Goal: Transaction & Acquisition: Purchase product/service

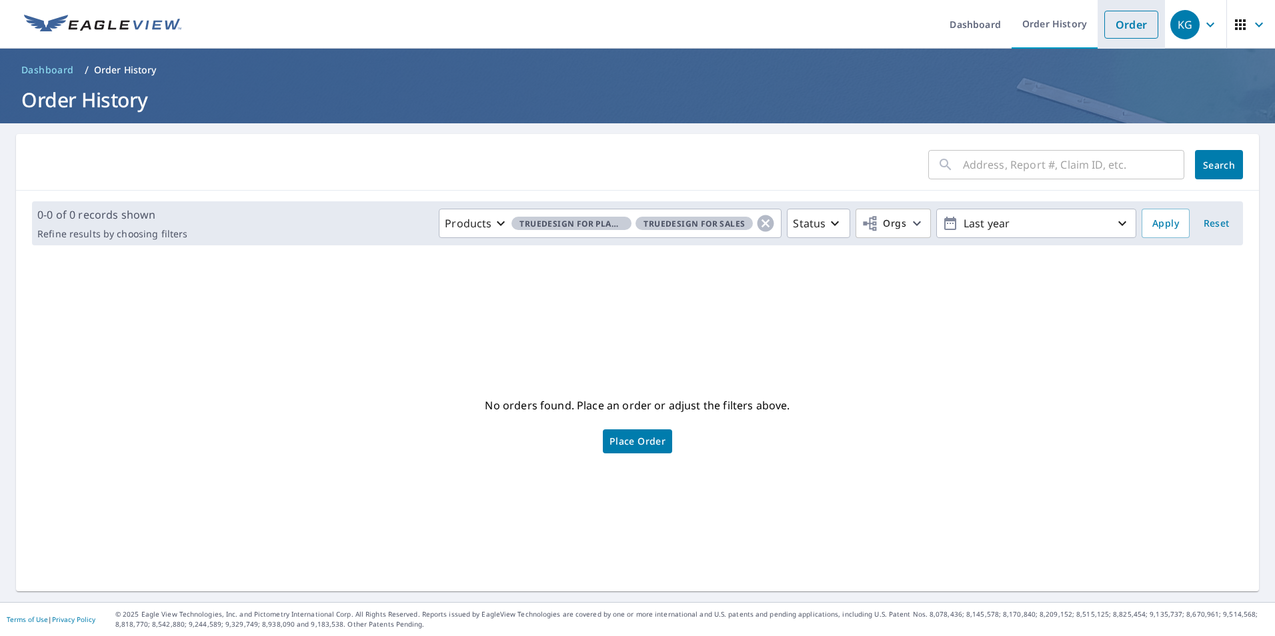
click at [1117, 24] on link "Order" at bounding box center [1131, 25] width 54 height 28
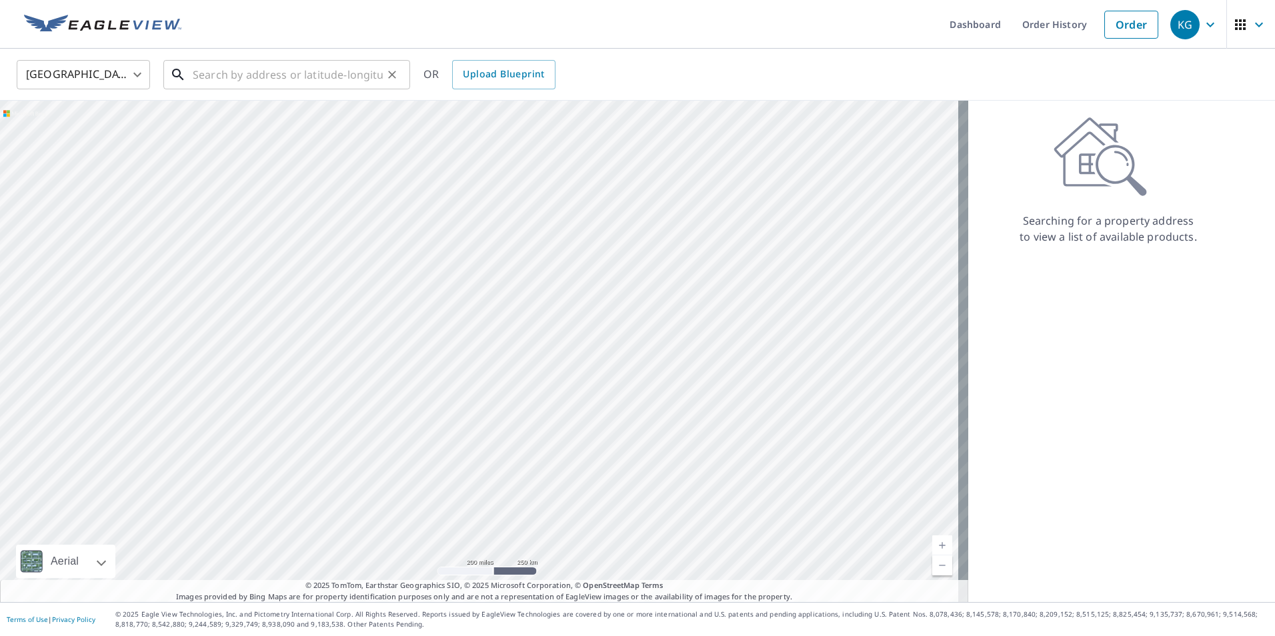
click at [293, 79] on input "text" at bounding box center [288, 74] width 190 height 37
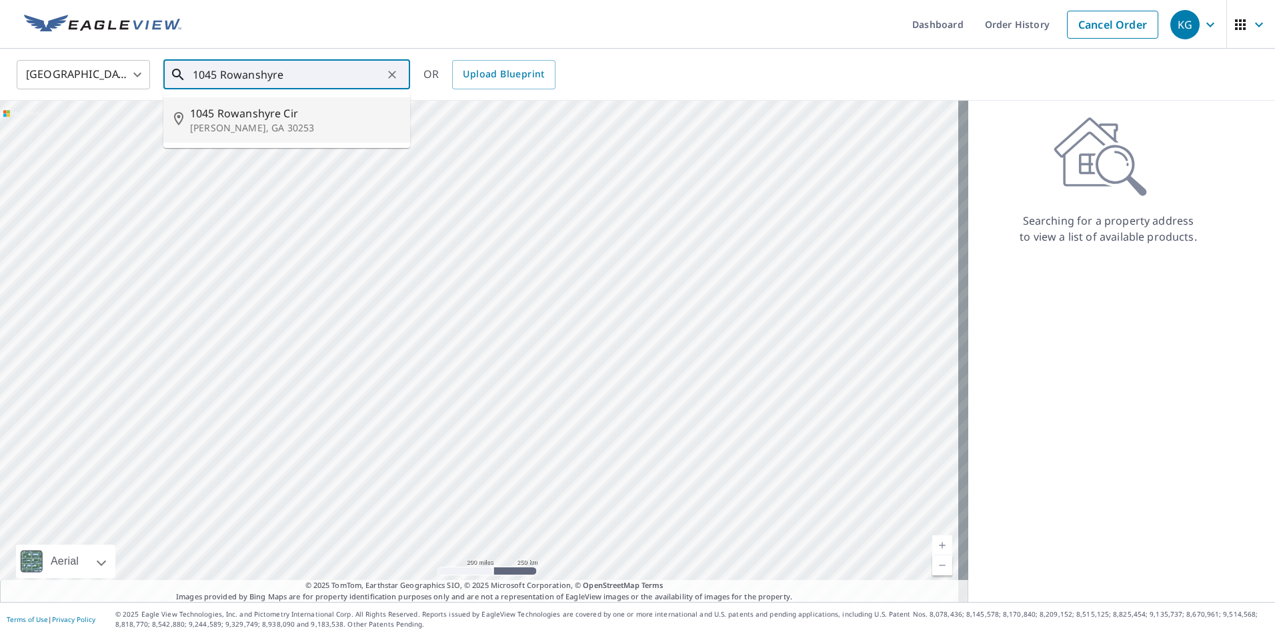
click at [291, 133] on p "[PERSON_NAME], GA 30253" at bounding box center [294, 127] width 209 height 13
type input "1045 [PERSON_NAME], GA 30253"
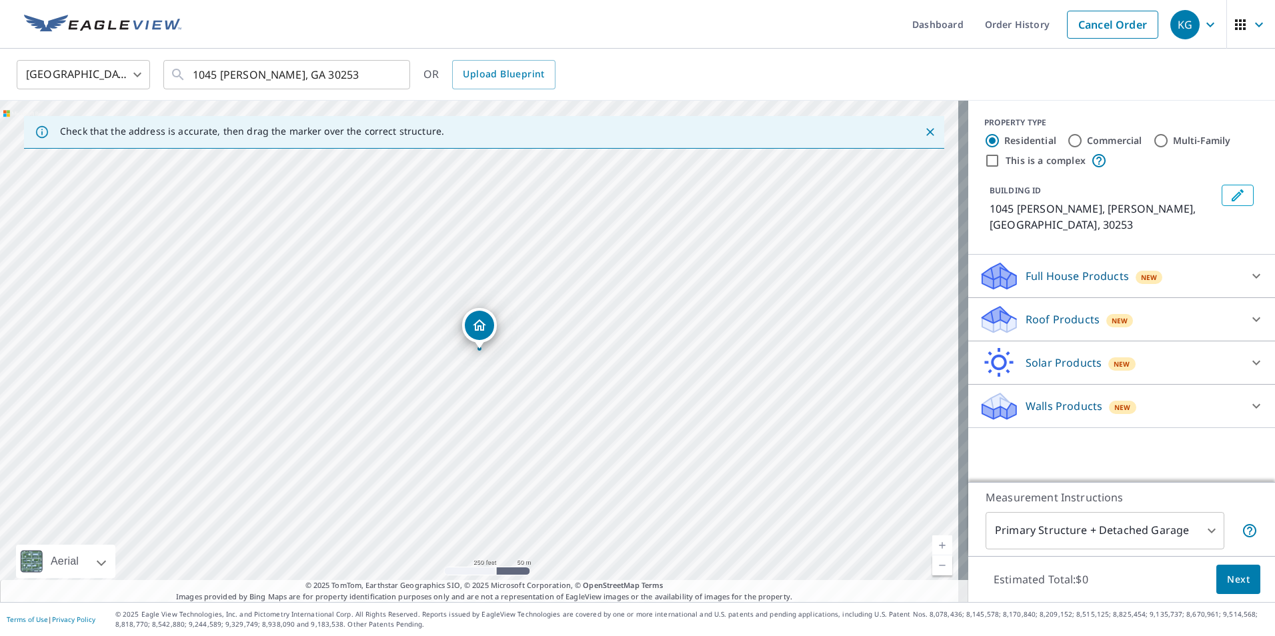
click at [481, 329] on icon "Dropped pin, building 1, Residential property, 1045 Rowanshyre Cir Mcdonough, G…" at bounding box center [479, 325] width 16 height 16
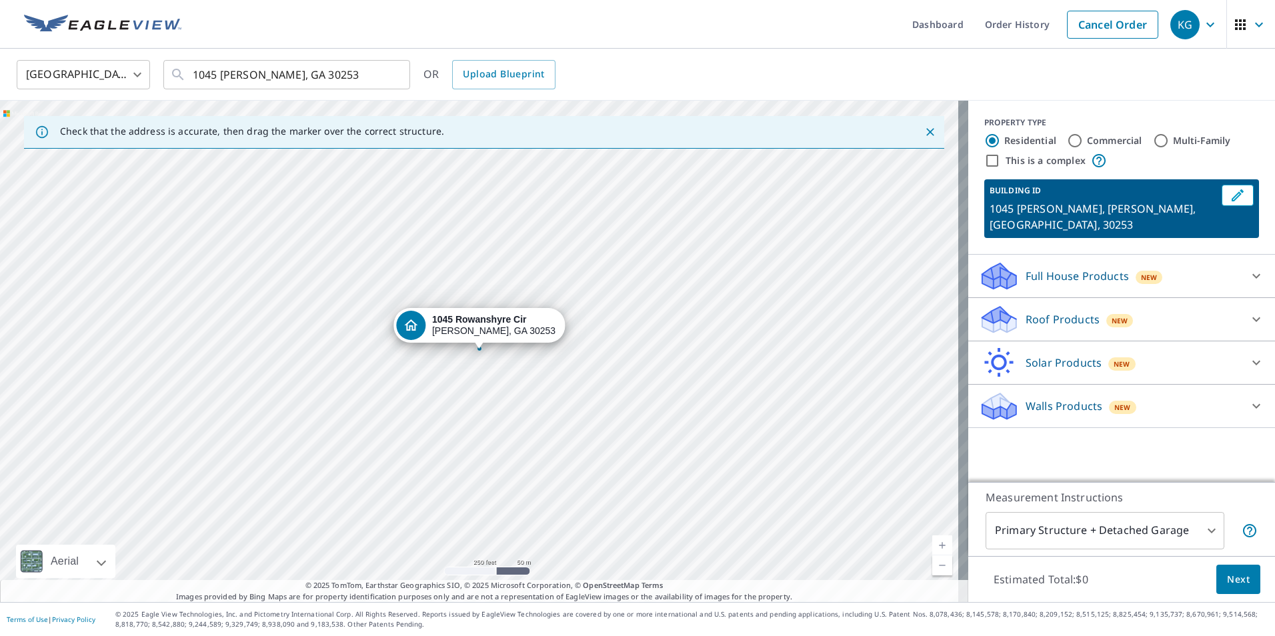
click at [1064, 279] on p "Full House Products" at bounding box center [1076, 276] width 103 height 16
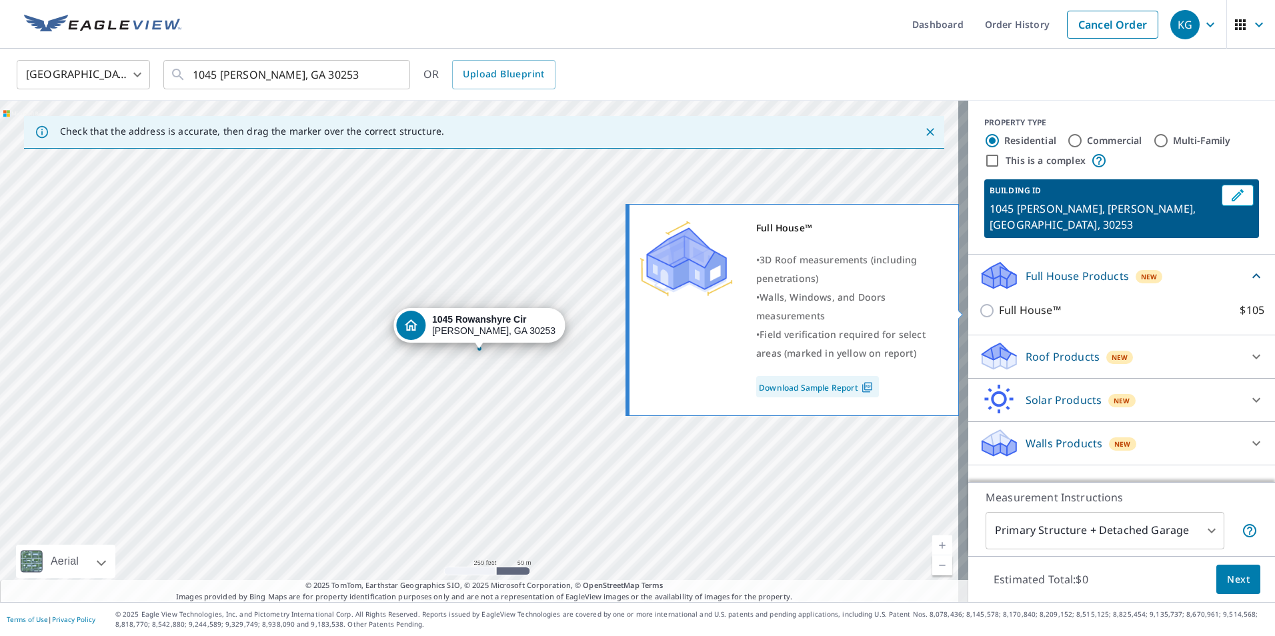
click at [999, 309] on p "Full House™" at bounding box center [1030, 310] width 62 height 17
click at [989, 309] on input "Full House™ $105" at bounding box center [989, 311] width 20 height 16
checkbox input "true"
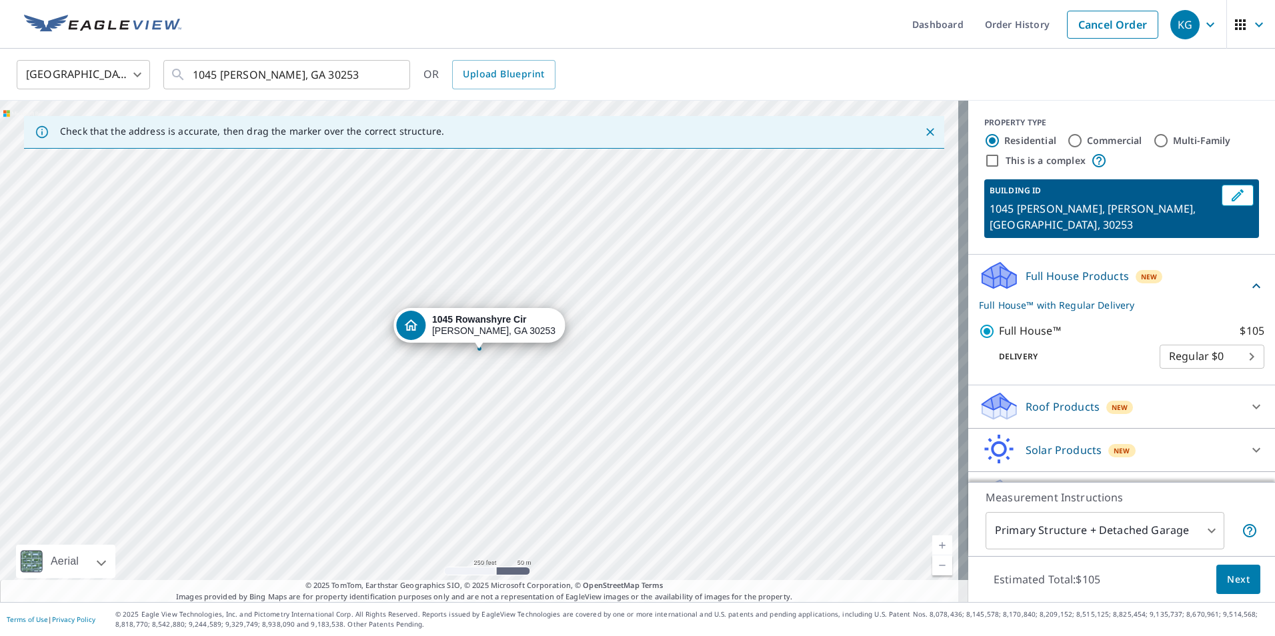
scroll to position [33, 0]
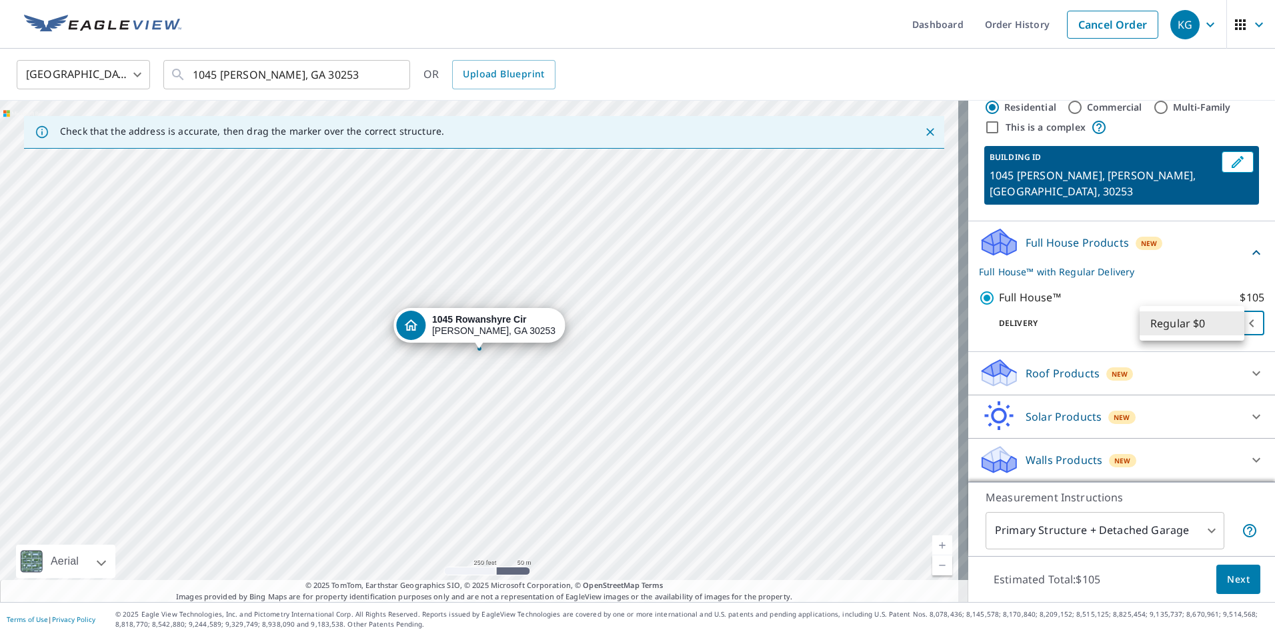
click at [1205, 329] on body "KG KG Dashboard Order History Cancel Order KG [GEOGRAPHIC_DATA] [GEOGRAPHIC_DAT…" at bounding box center [637, 318] width 1275 height 636
click at [1189, 331] on li "Regular $0" at bounding box center [1191, 323] width 105 height 24
click at [1227, 583] on span "Next" at bounding box center [1238, 579] width 23 height 17
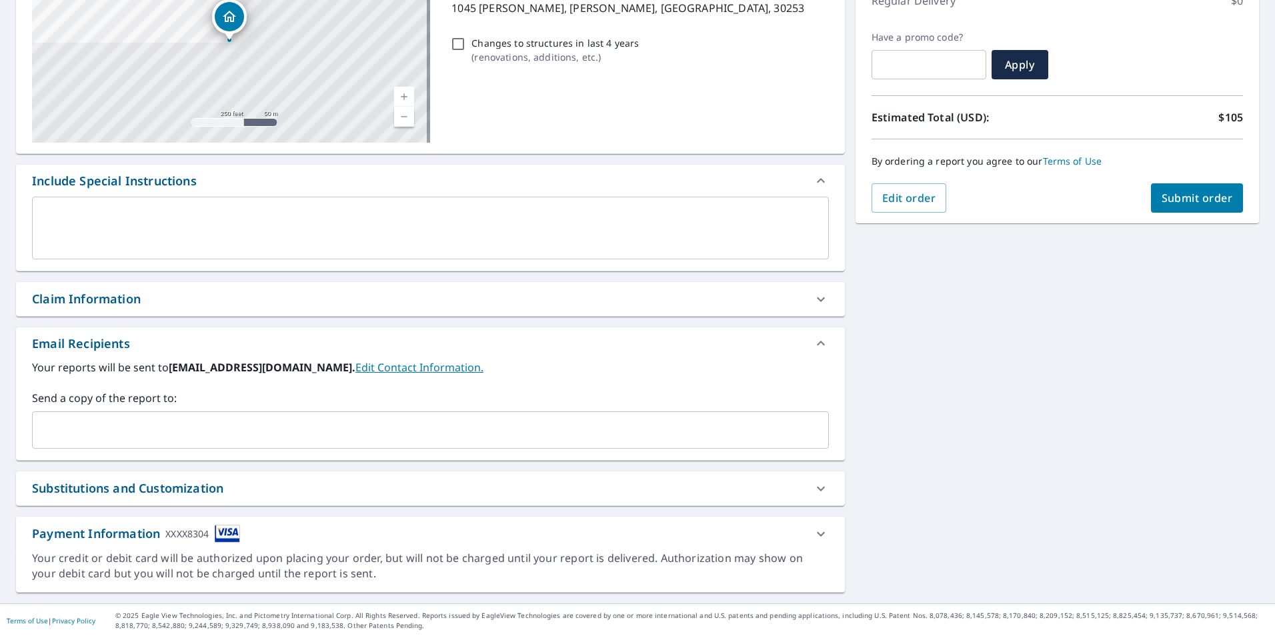
scroll to position [203, 0]
click at [817, 531] on icon at bounding box center [821, 532] width 8 height 5
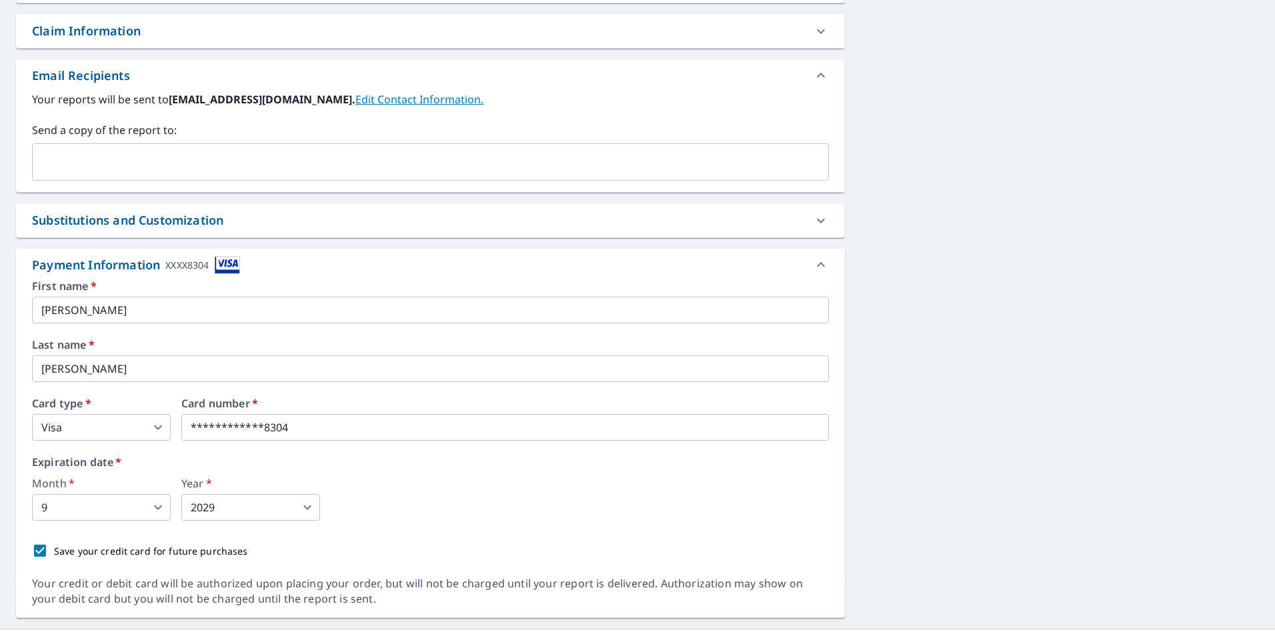
scroll to position [497, 0]
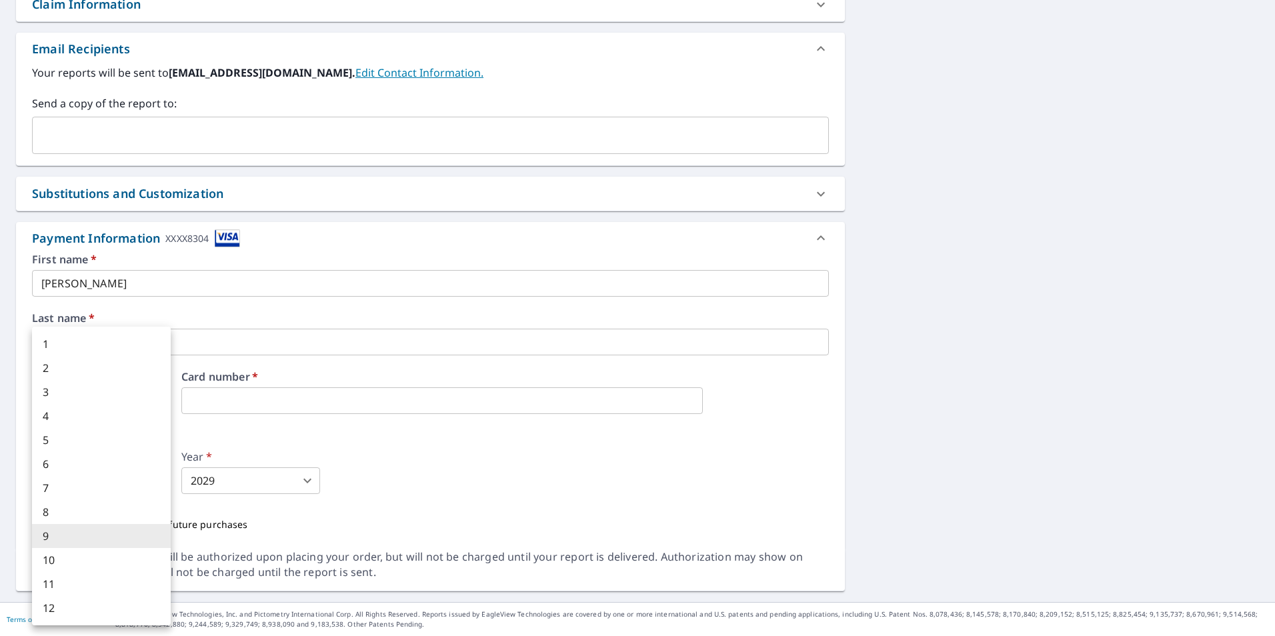
click at [161, 485] on body "KG KG Dashboard Order History Cancel Order KG Dashboard / Finalize Order Finali…" at bounding box center [637, 318] width 1275 height 636
click at [94, 539] on li "9" at bounding box center [101, 536] width 139 height 24
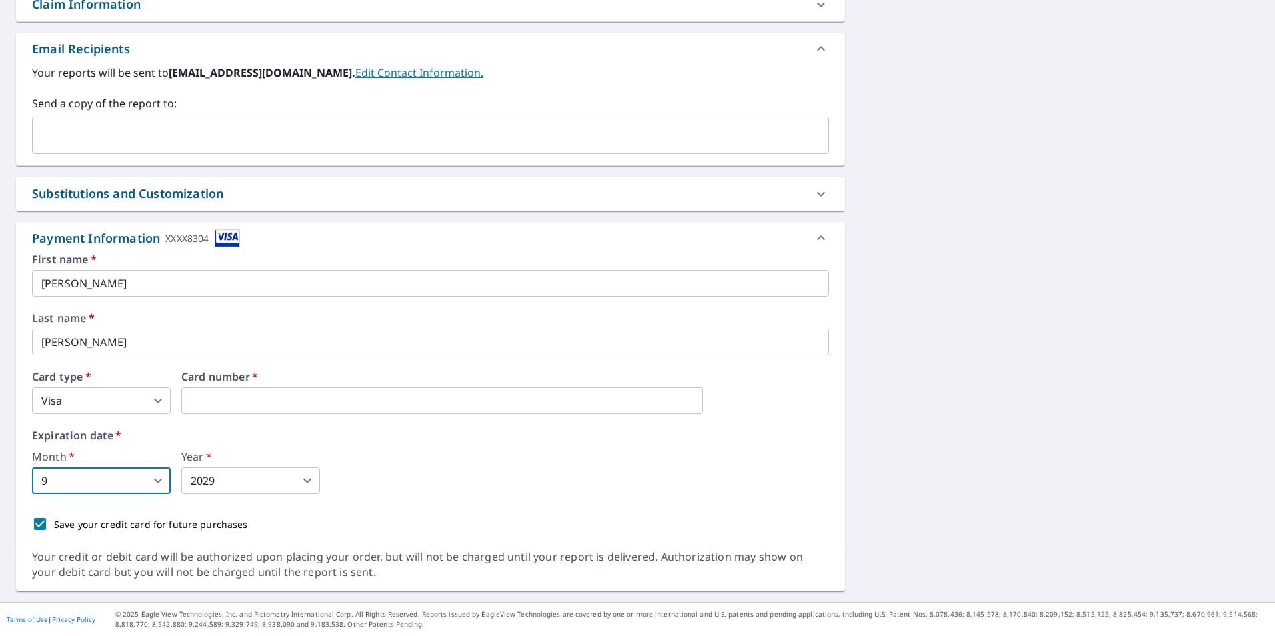
click at [0, 283] on html "KG KG Dashboard Order History Cancel Order KG Dashboard / Finalize Order Finali…" at bounding box center [637, 318] width 1275 height 636
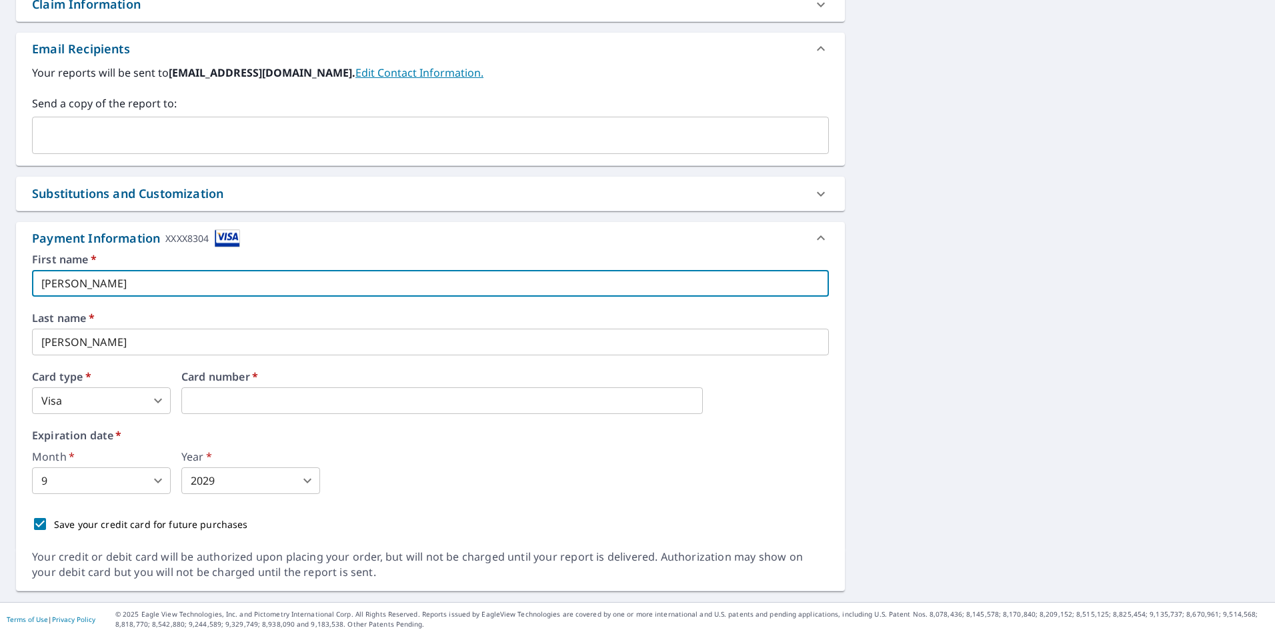
type input "[PERSON_NAME]"
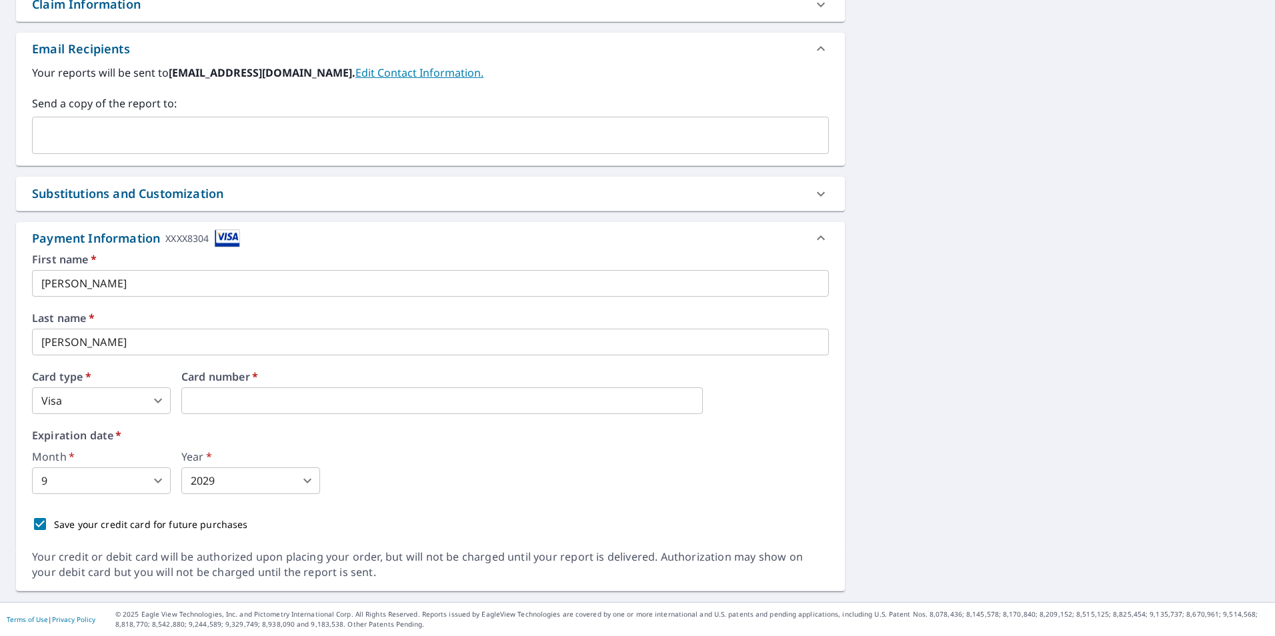
click at [364, 443] on div "Expiration date   * Month   * 9 9 ​ Year   * 2029 2029 ​" at bounding box center [430, 462] width 797 height 64
click at [388, 519] on div "Save your credit card for future purchases" at bounding box center [430, 524] width 797 height 28
click at [37, 521] on input "Save your credit card for future purchases" at bounding box center [40, 524] width 28 height 28
checkbox input "false"
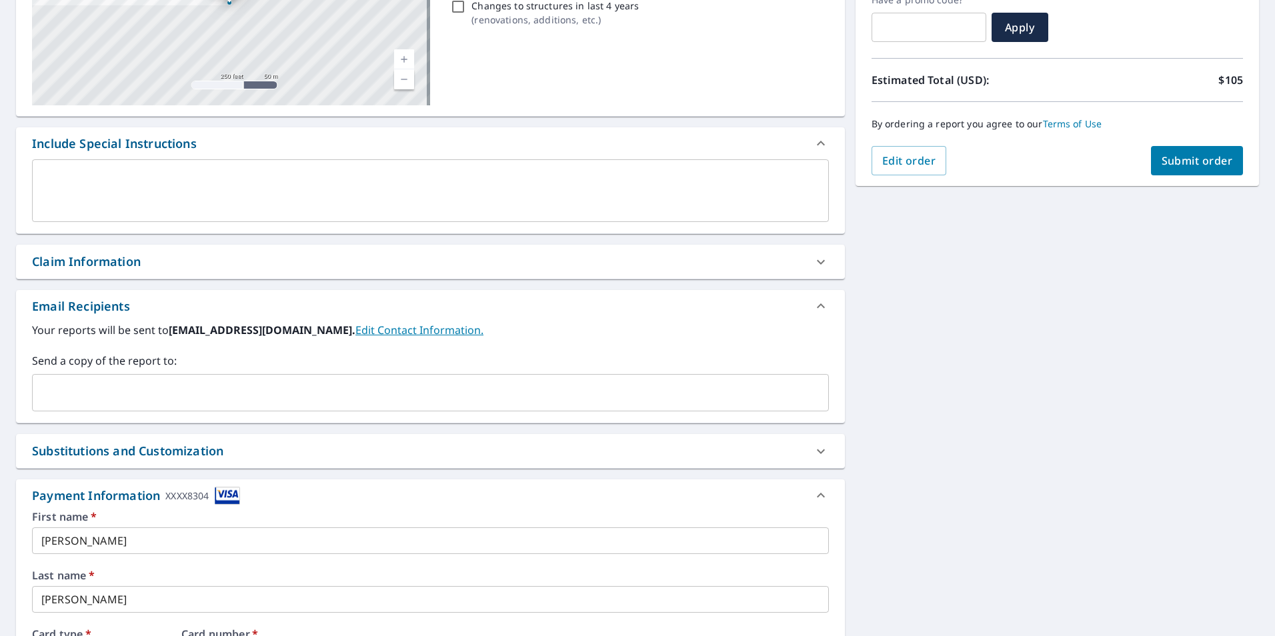
scroll to position [230, 0]
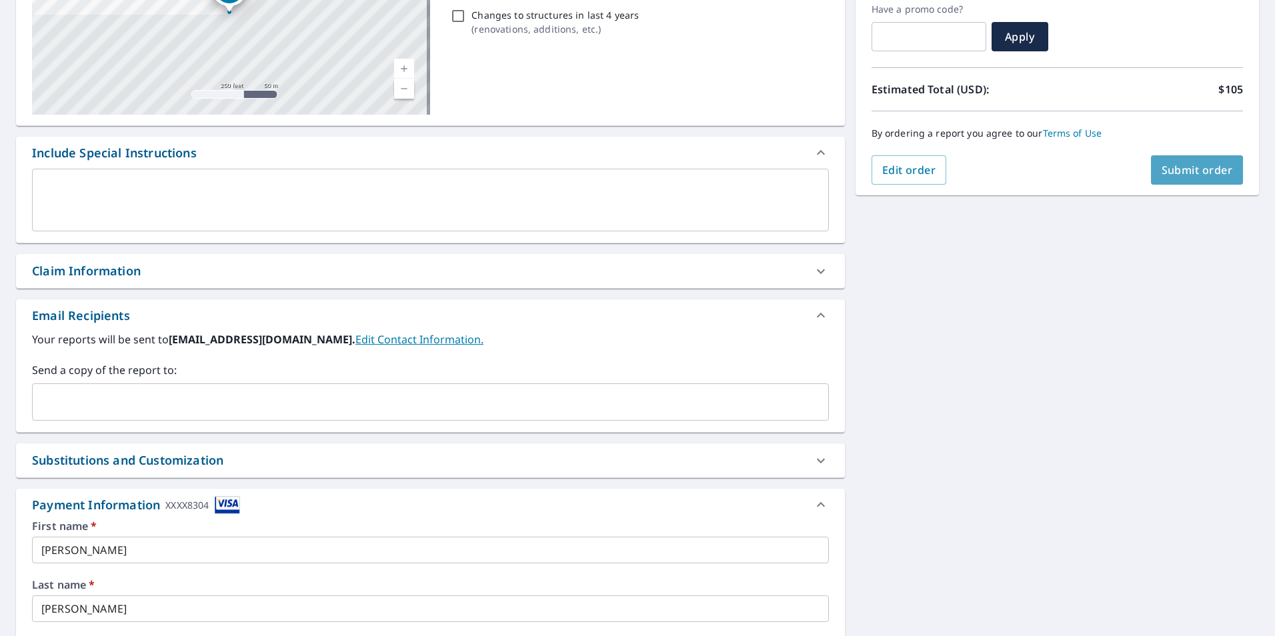
click at [1161, 169] on span "Submit order" at bounding box center [1196, 170] width 71 height 15
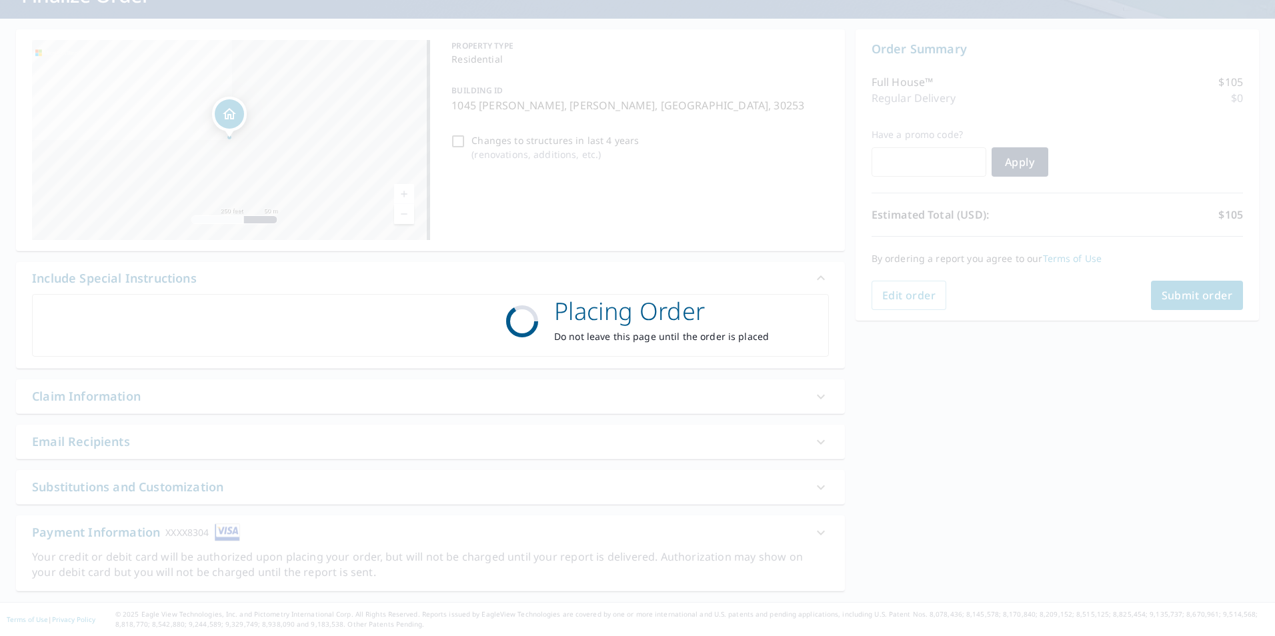
scroll to position [105, 0]
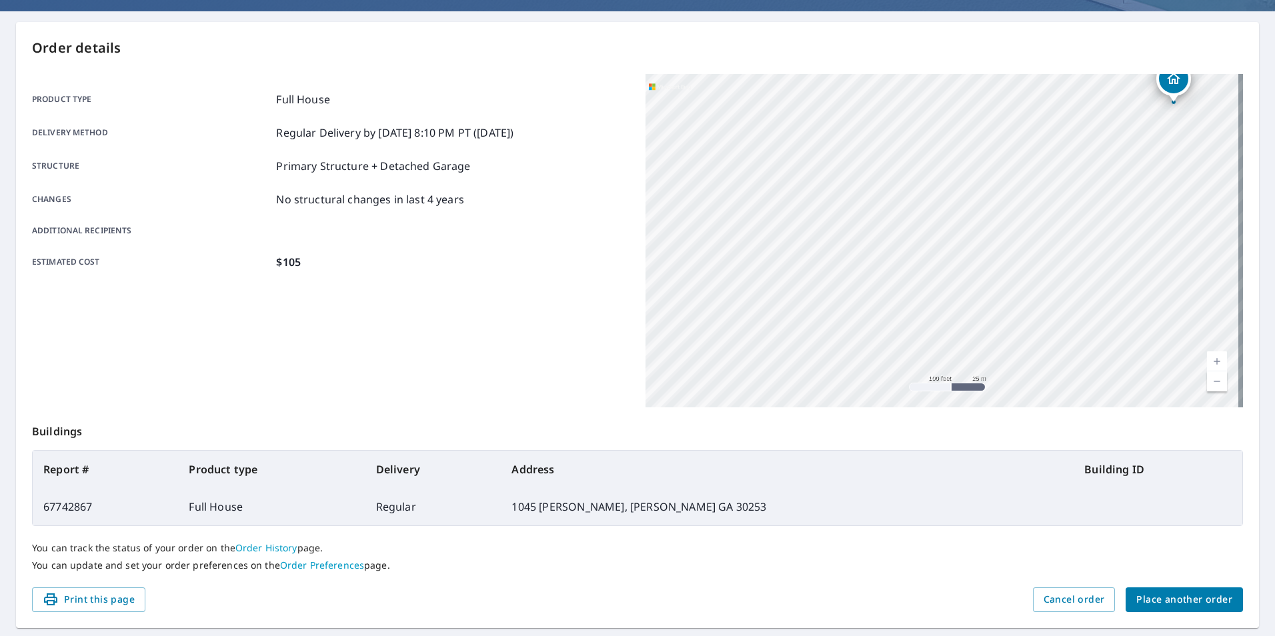
scroll to position [133, 0]
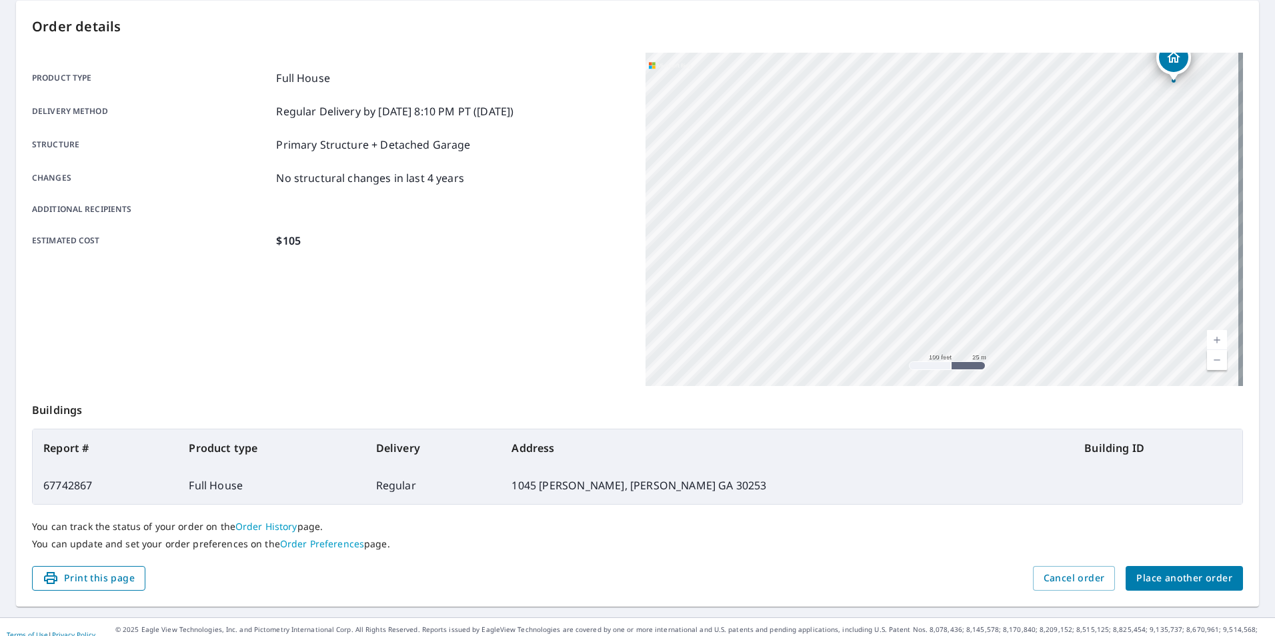
click at [103, 572] on span "Print this page" at bounding box center [89, 578] width 92 height 17
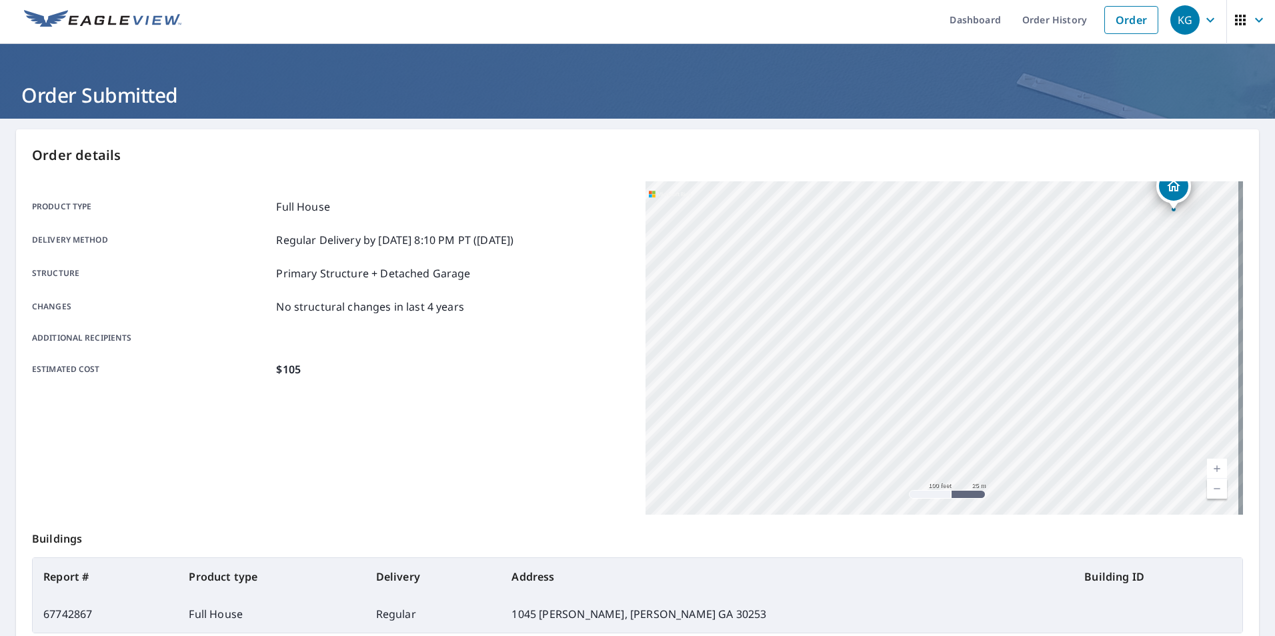
scroll to position [0, 0]
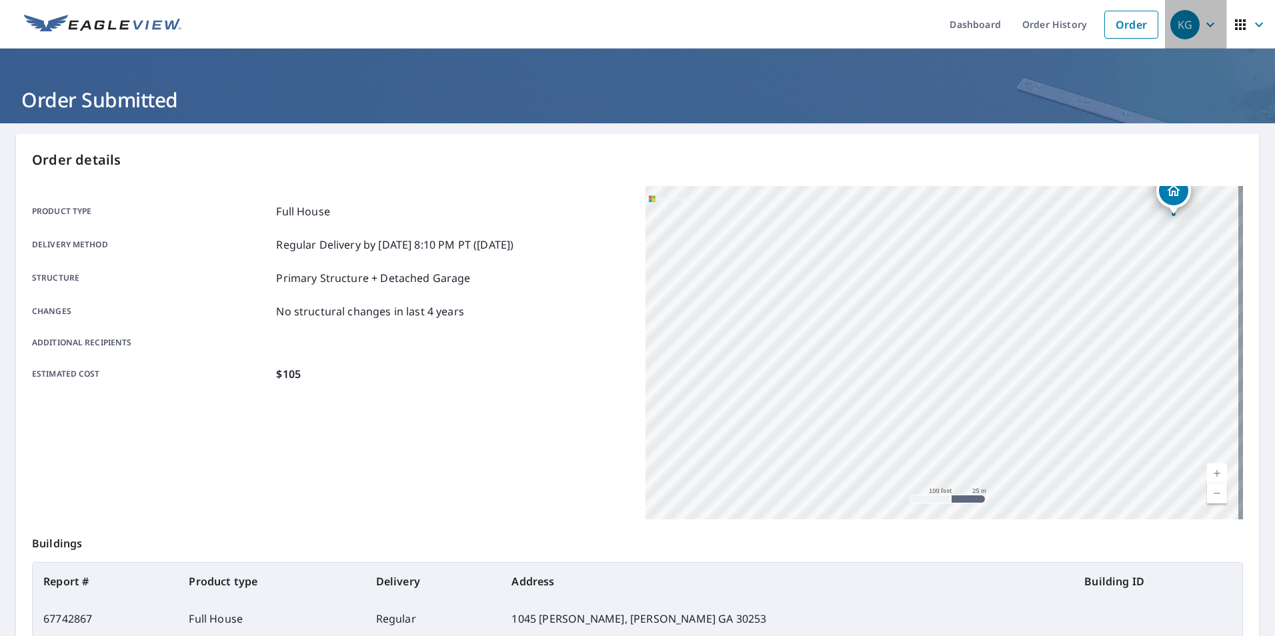
click at [1181, 29] on div "KG" at bounding box center [1184, 24] width 29 height 29
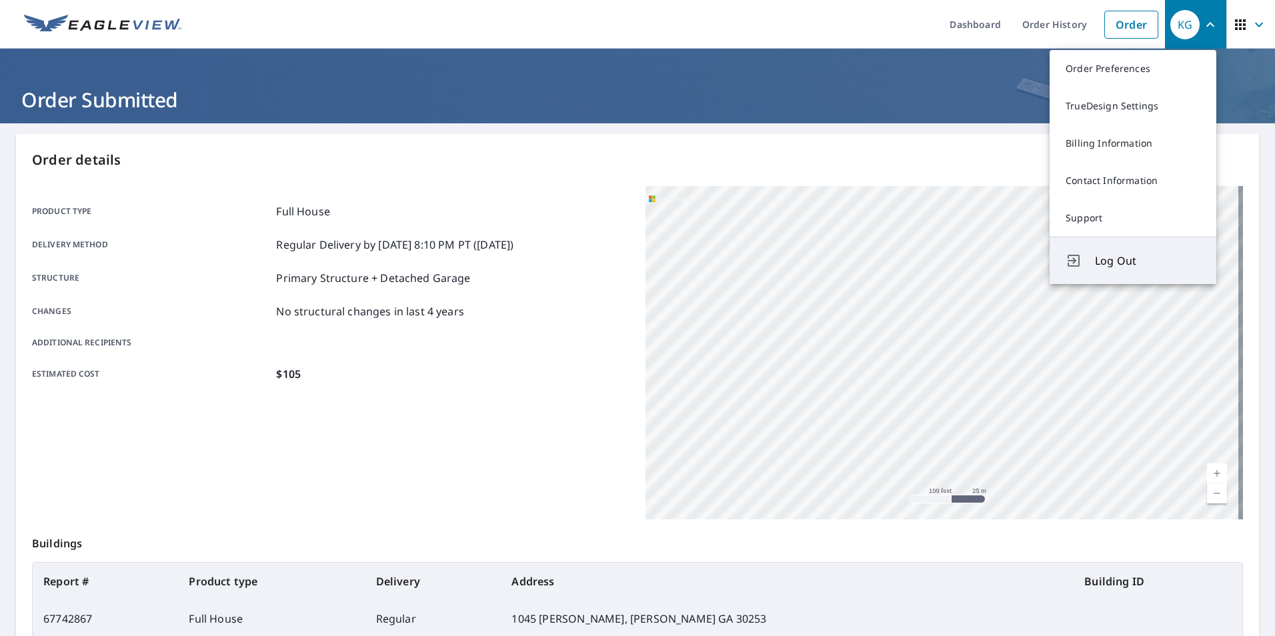
click at [1108, 255] on span "Log Out" at bounding box center [1147, 261] width 105 height 16
